Goal: Find specific page/section: Find specific page/section

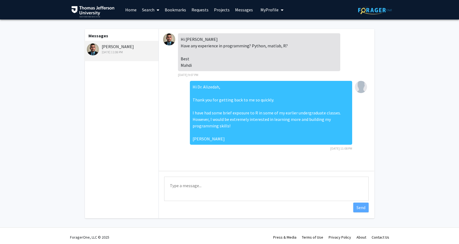
click at [244, 10] on link "Messages" at bounding box center [243, 9] width 23 height 19
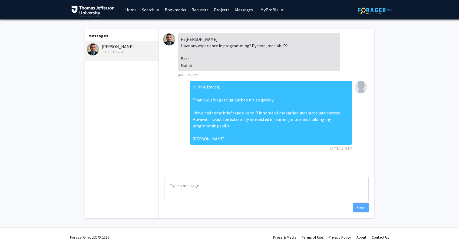
click at [244, 10] on link "Messages" at bounding box center [243, 9] width 23 height 19
click at [219, 11] on link "Projects" at bounding box center [221, 9] width 21 height 19
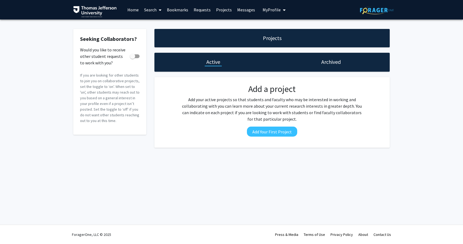
click at [202, 9] on link "Requests" at bounding box center [202, 9] width 22 height 19
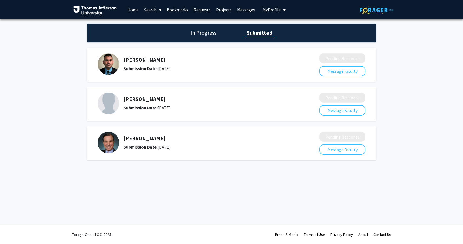
click at [131, 141] on h5 "Marc Rosen" at bounding box center [207, 138] width 167 height 6
click at [111, 142] on img at bounding box center [109, 143] width 22 height 22
click at [154, 149] on b "Submission Date:" at bounding box center [141, 146] width 34 height 5
click at [204, 35] on h1 "In Progress" at bounding box center [203, 33] width 29 height 8
